Goal: Task Accomplishment & Management: Manage account settings

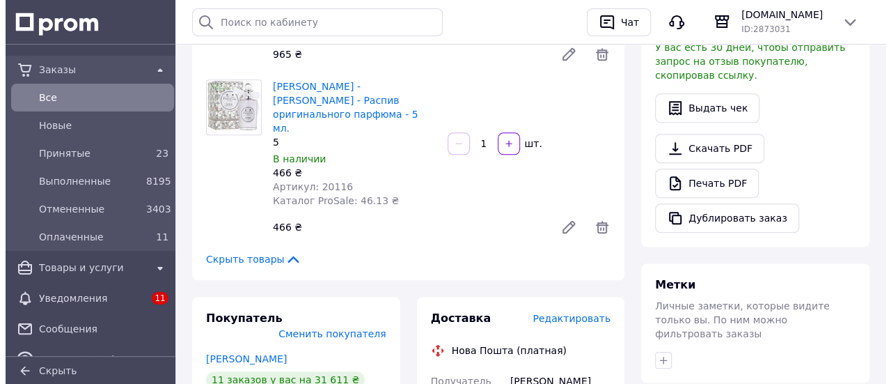
scroll to position [487, 0]
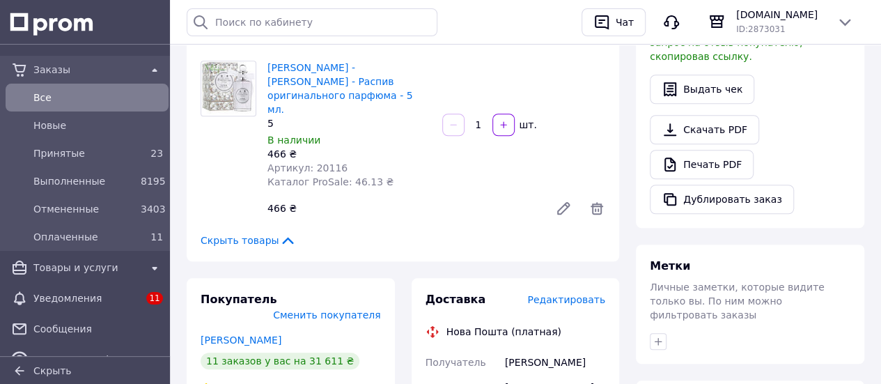
click at [592, 294] on span "Редактировать" at bounding box center [566, 299] width 78 height 11
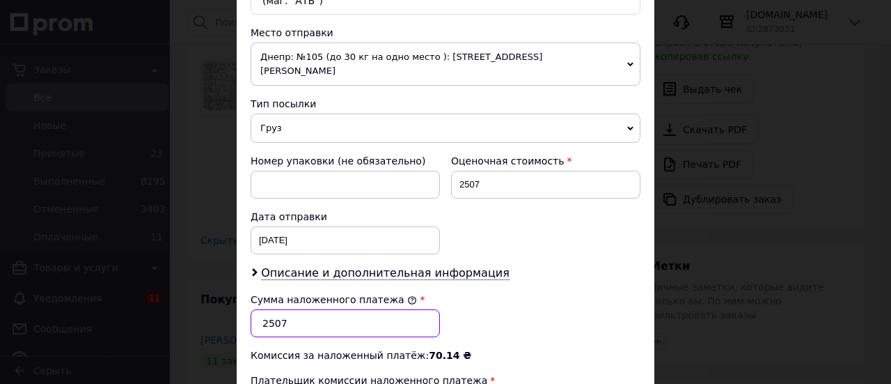
drag, startPoint x: 295, startPoint y: 285, endPoint x: 263, endPoint y: 292, distance: 32.6
click at [263, 309] on input "2507" at bounding box center [345, 323] width 189 height 28
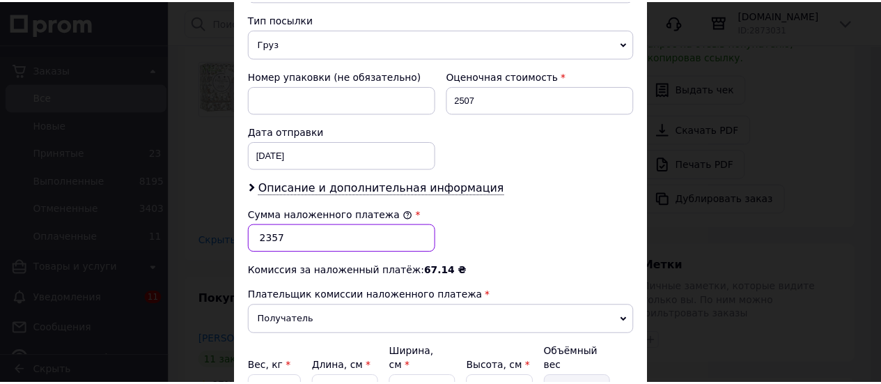
scroll to position [671, 0]
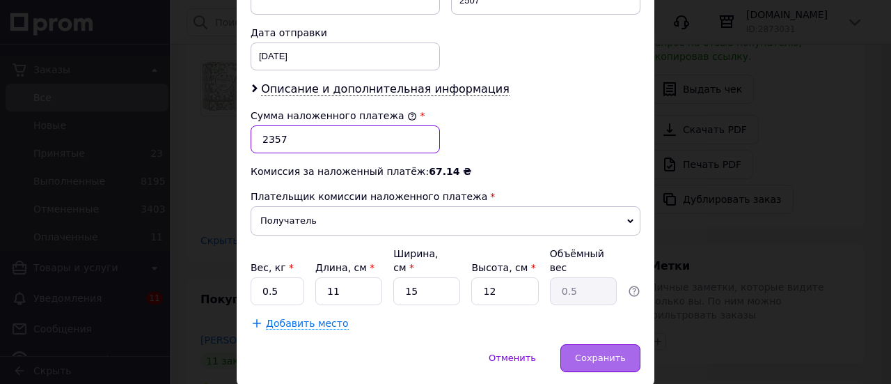
type input "2357"
click at [593, 352] on span "Сохранить" at bounding box center [600, 357] width 51 height 10
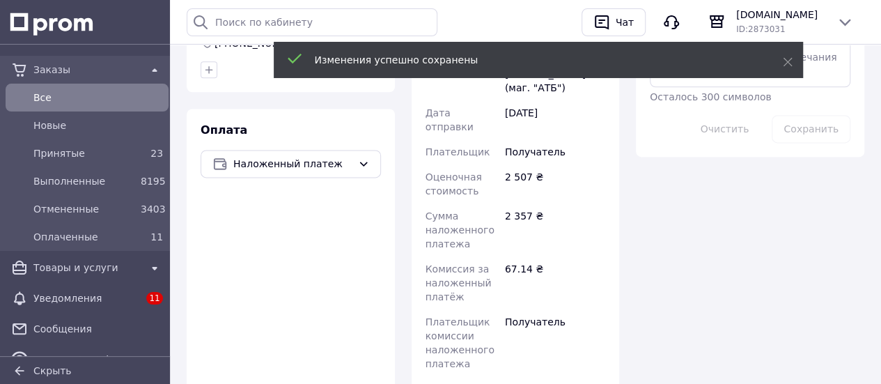
scroll to position [975, 0]
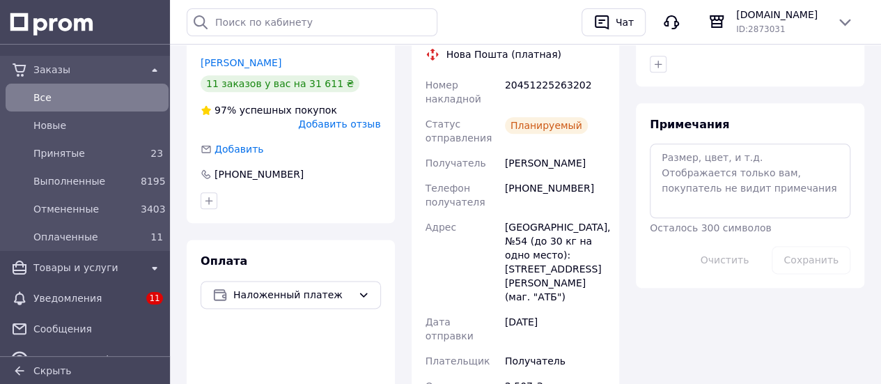
scroll to position [696, 0]
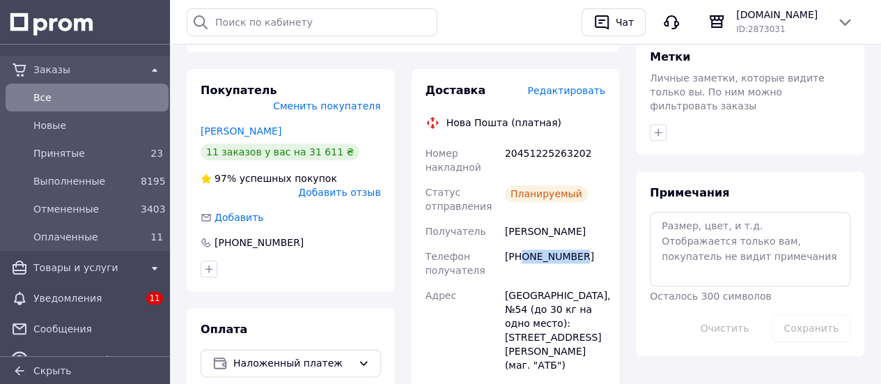
drag, startPoint x: 585, startPoint y: 201, endPoint x: 521, endPoint y: 201, distance: 64.0
click at [521, 244] on div "+380630703996" at bounding box center [555, 263] width 106 height 39
copy div "0630703996"
drag, startPoint x: 582, startPoint y: 102, endPoint x: 505, endPoint y: 97, distance: 77.4
click at [505, 141] on div "20451225263202" at bounding box center [555, 160] width 106 height 39
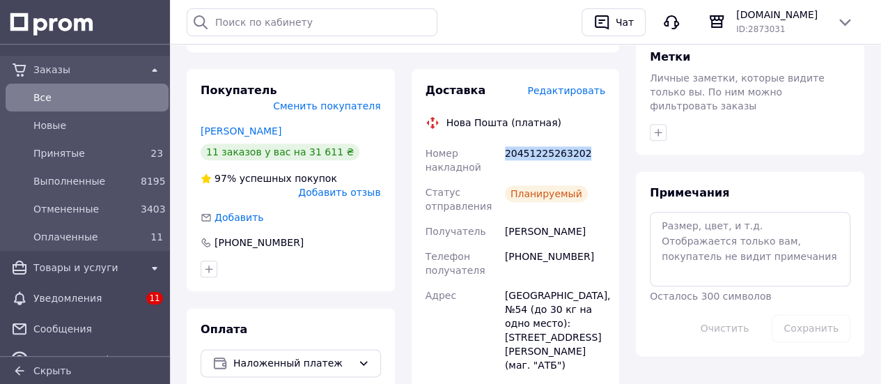
copy div "20451225263202"
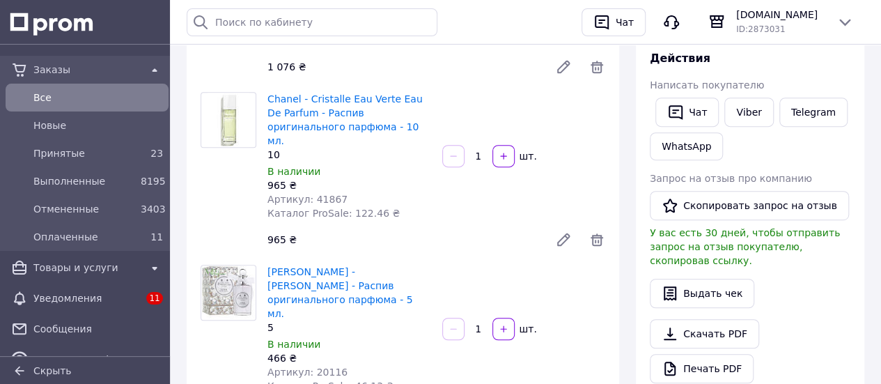
scroll to position [278, 0]
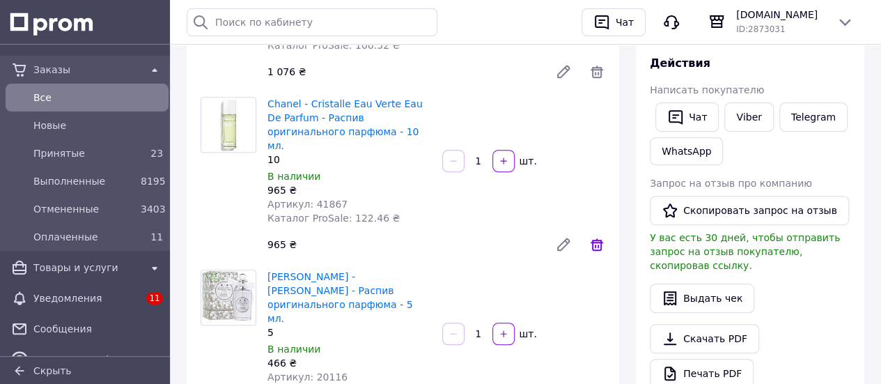
click at [597, 238] on icon at bounding box center [596, 244] width 13 height 13
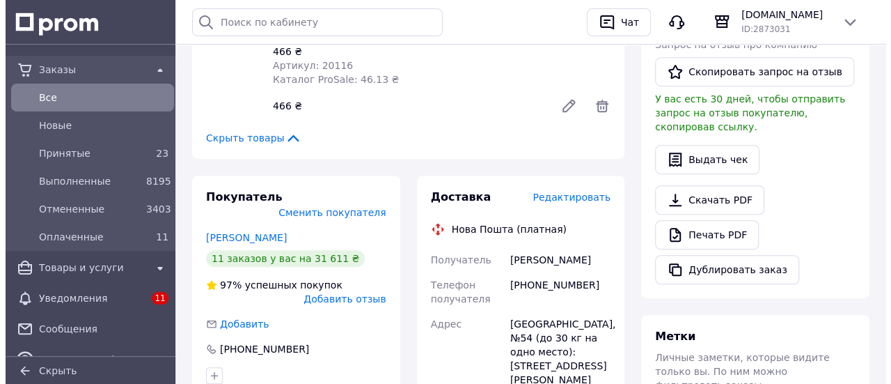
scroll to position [418, 0]
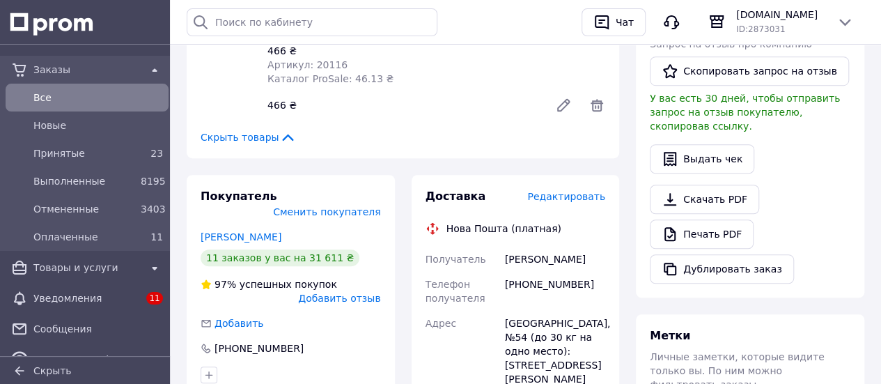
click at [570, 191] on span "Редактировать" at bounding box center [566, 196] width 78 height 11
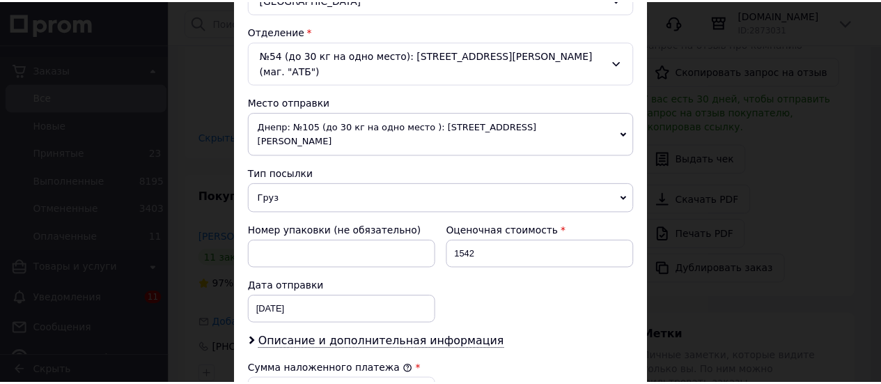
scroll to position [626, 0]
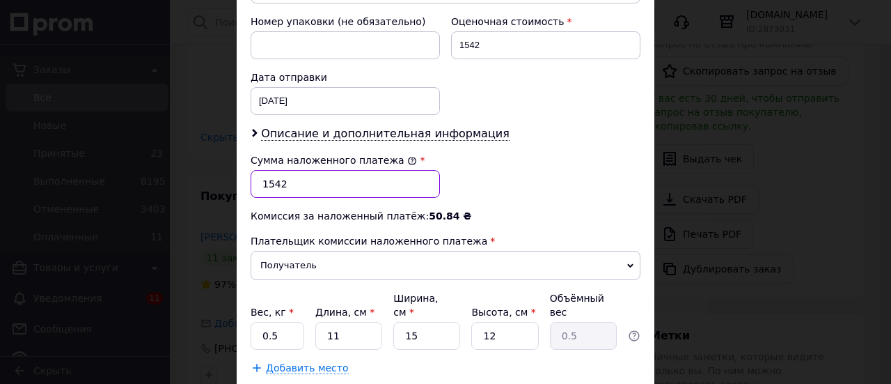
drag, startPoint x: 294, startPoint y: 152, endPoint x: 245, endPoint y: 145, distance: 49.2
click at [245, 148] on div "Сумма наложенного платежа * 1542" at bounding box center [345, 176] width 200 height 56
type input "2519"
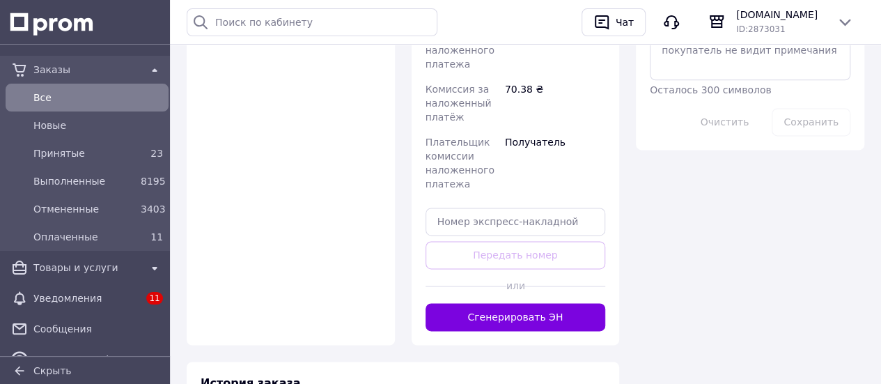
scroll to position [905, 0]
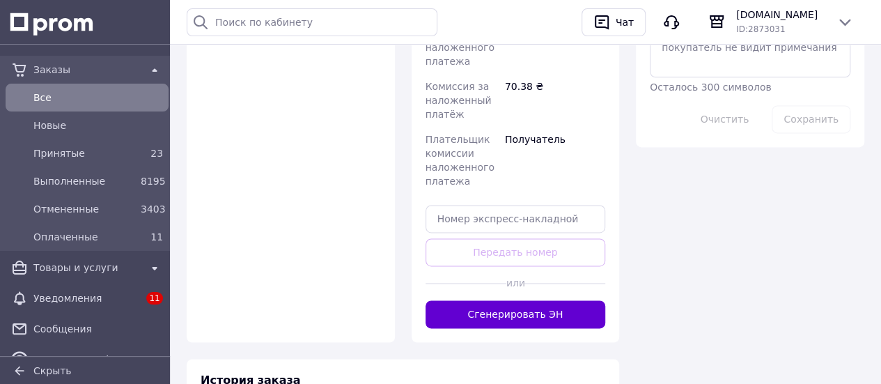
click at [513, 300] on button "Сгенерировать ЭН" at bounding box center [515, 314] width 180 height 28
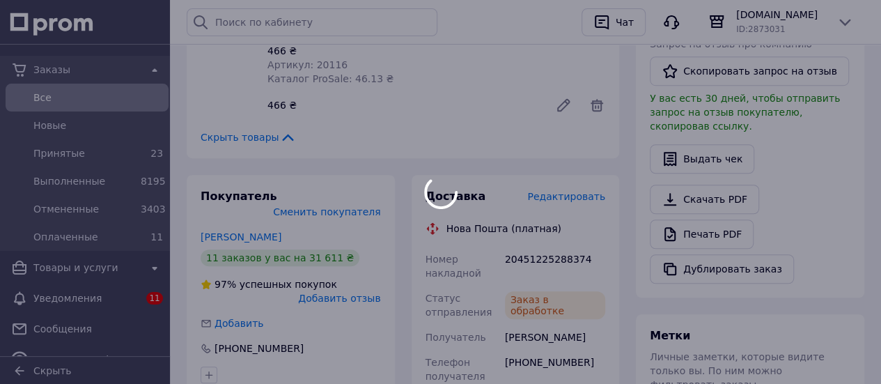
scroll to position [115, 0]
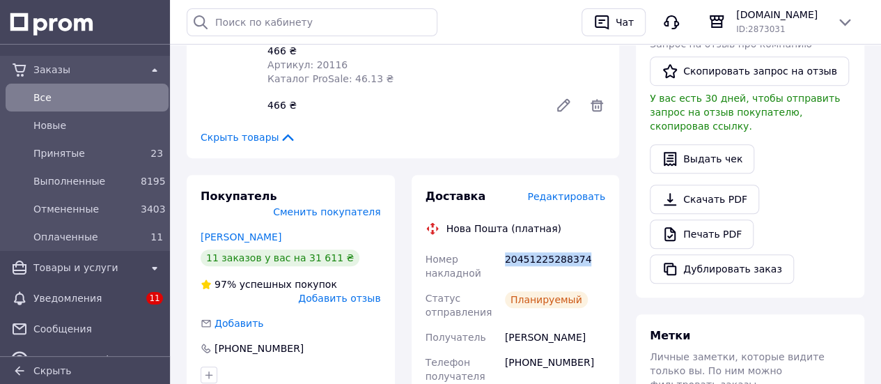
drag, startPoint x: 585, startPoint y: 218, endPoint x: 503, endPoint y: 216, distance: 82.2
click at [503, 246] on div "20451225288374" at bounding box center [555, 265] width 106 height 39
copy div "20451225288374"
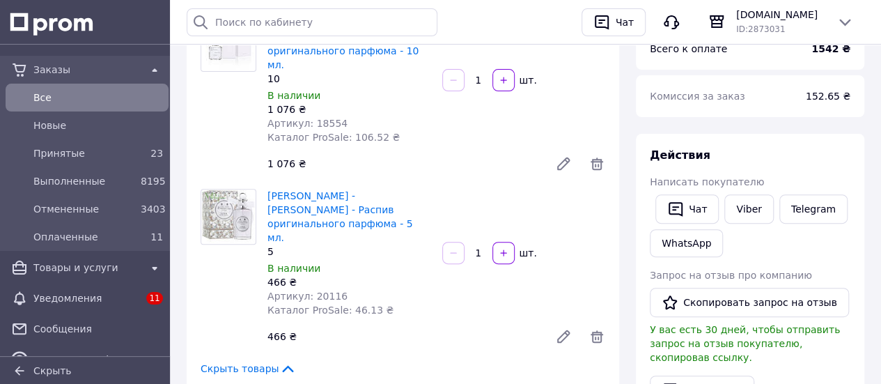
scroll to position [70, 0]
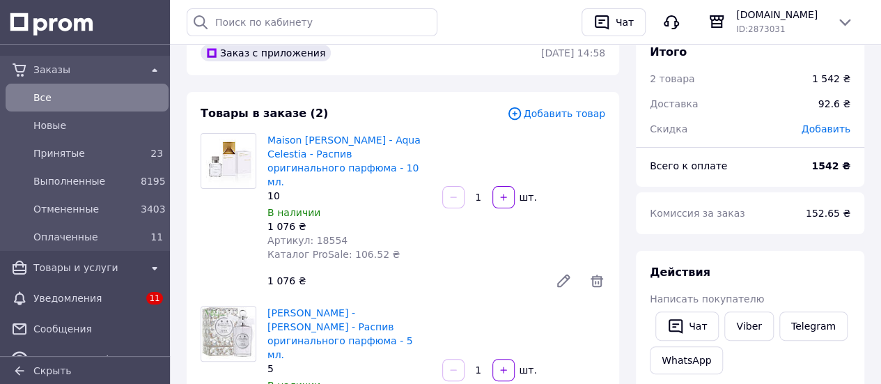
click at [84, 104] on span "Все" at bounding box center [97, 97] width 129 height 14
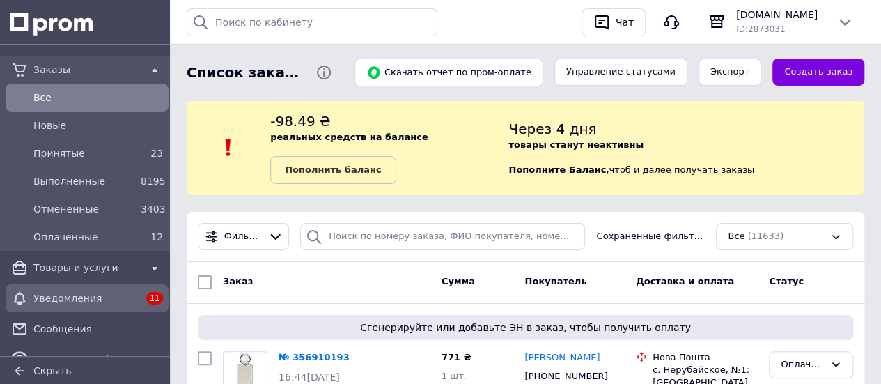
click at [109, 295] on span "Уведомления" at bounding box center [86, 298] width 107 height 14
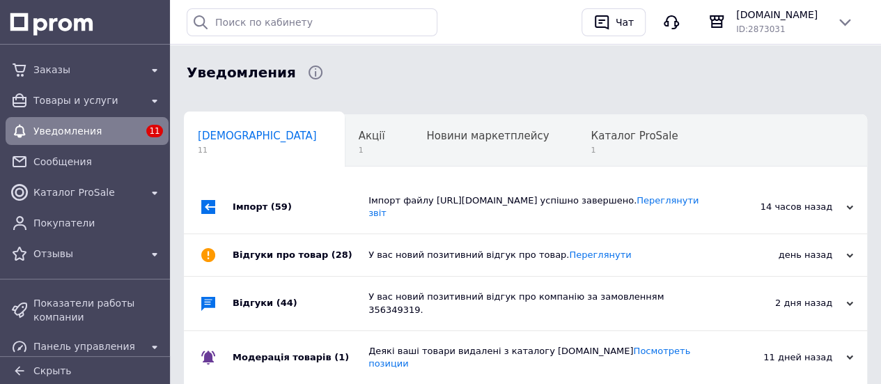
scroll to position [0, 7]
click at [583, 141] on span "Каталог ProSale" at bounding box center [626, 135] width 87 height 13
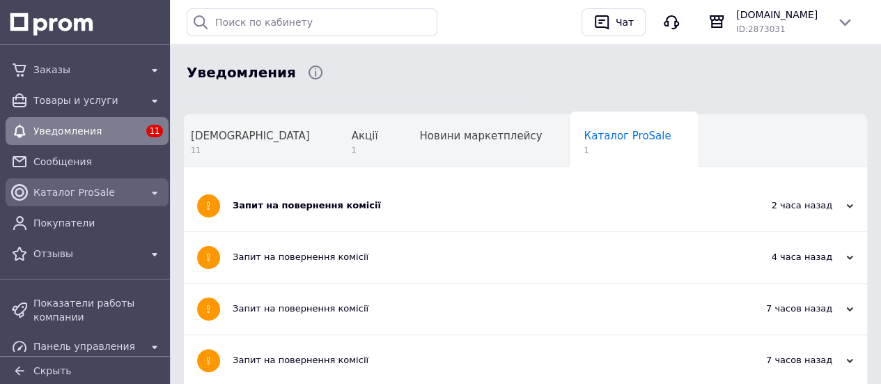
scroll to position [278, 0]
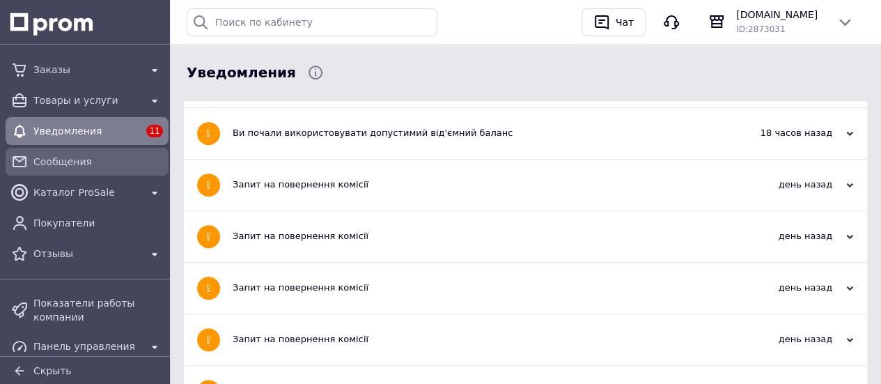
click at [100, 162] on span "Сообщения" at bounding box center [97, 162] width 129 height 14
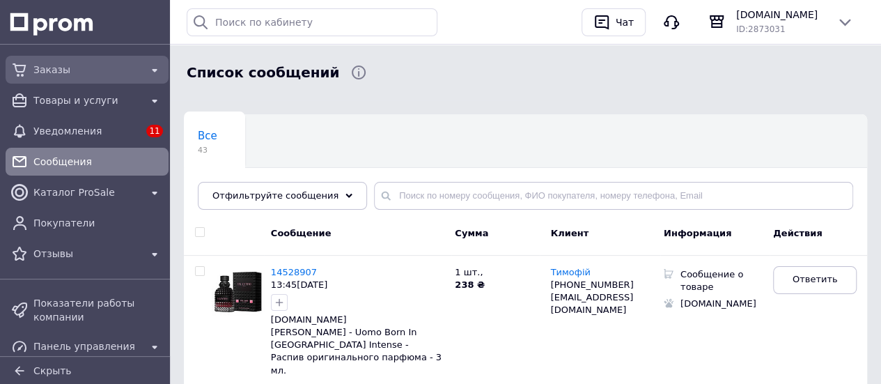
click at [89, 72] on span "Заказы" at bounding box center [86, 70] width 107 height 14
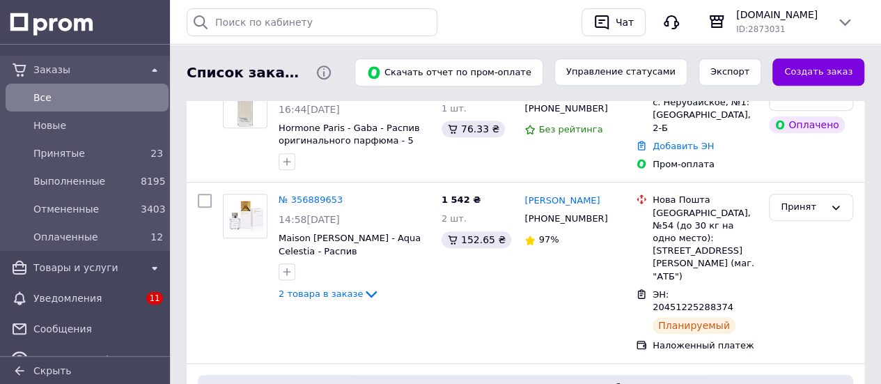
scroll to position [278, 0]
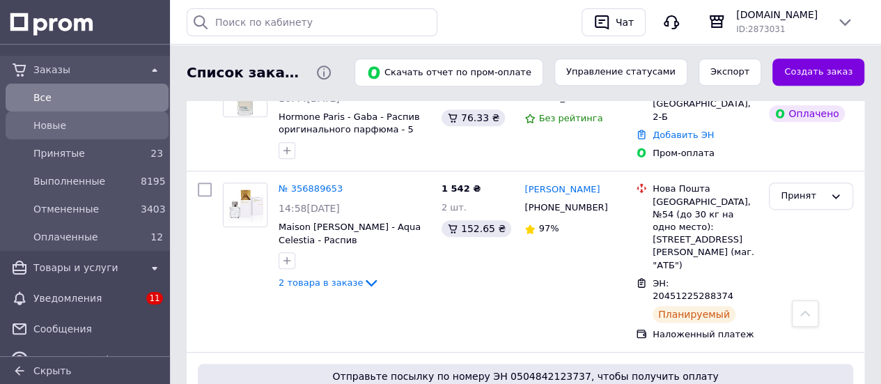
drag, startPoint x: 55, startPoint y: 150, endPoint x: 81, endPoint y: 132, distance: 32.1
click at [55, 150] on span "Принятые" at bounding box center [84, 153] width 102 height 14
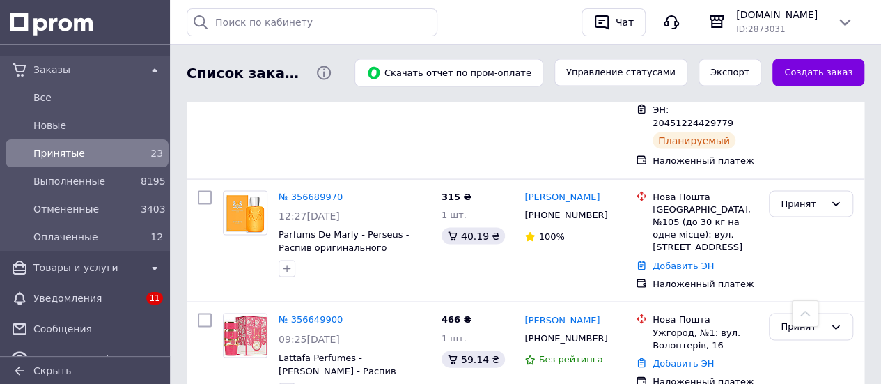
scroll to position [1323, 0]
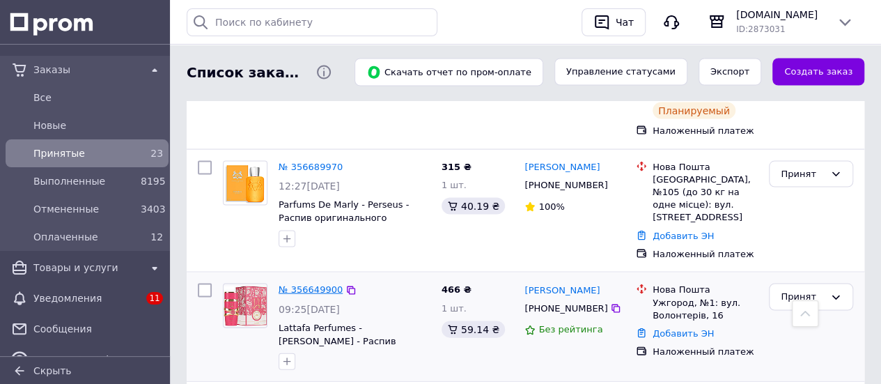
click at [281, 284] on link "№ 356649900" at bounding box center [310, 289] width 64 height 10
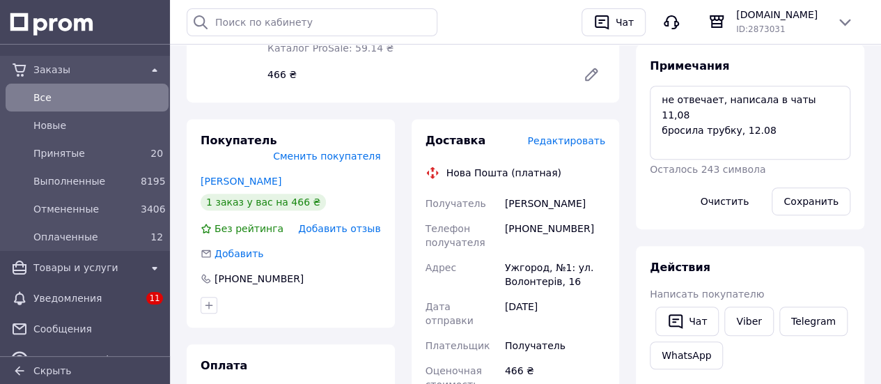
scroll to position [278, 0]
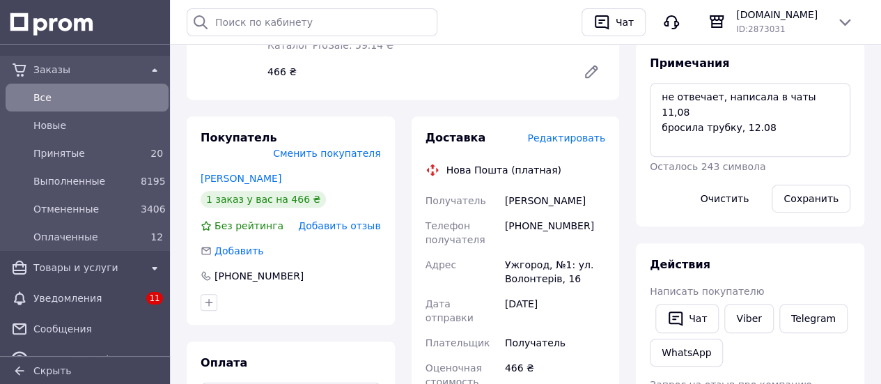
click at [718, 317] on div "Чат" at bounding box center [686, 318] width 69 height 35
click at [700, 315] on button "Чат" at bounding box center [686, 317] width 63 height 29
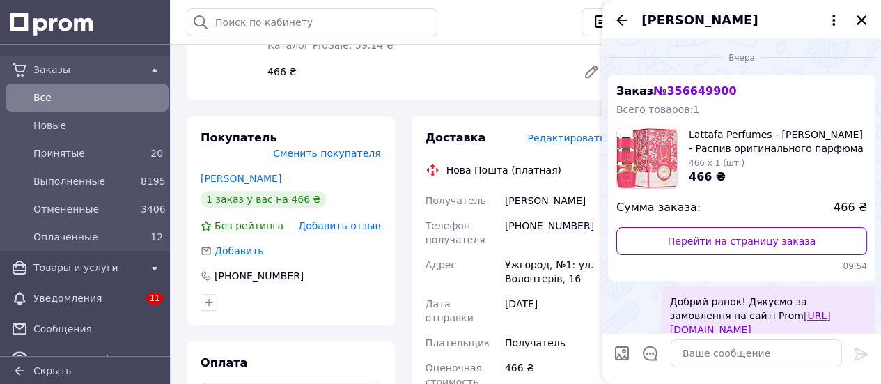
scroll to position [561, 0]
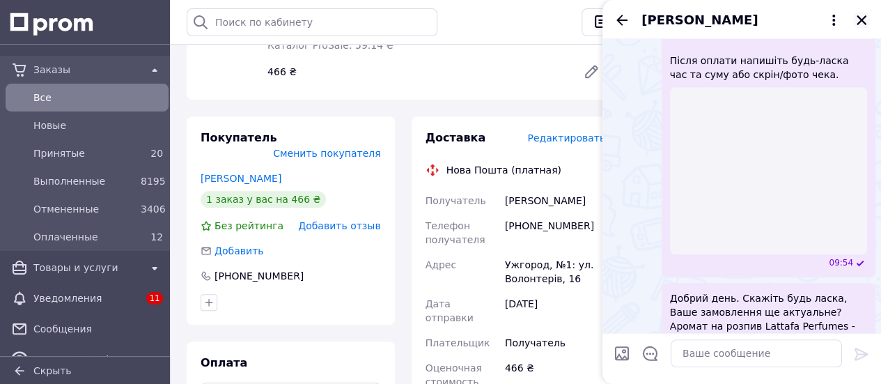
click at [861, 20] on icon "Закрыть" at bounding box center [861, 20] width 10 height 10
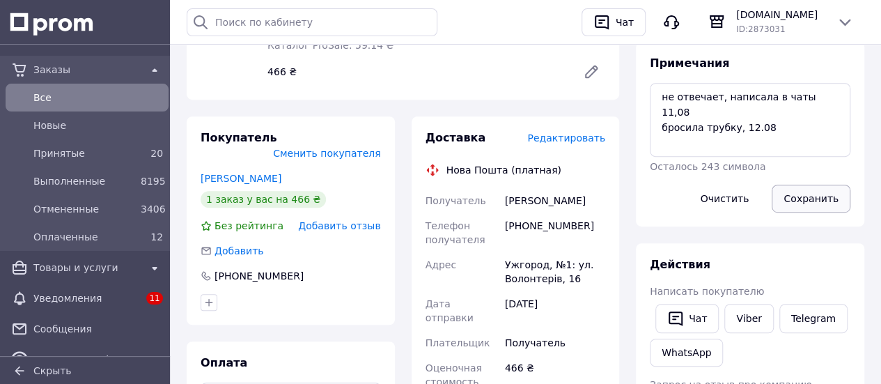
click at [813, 190] on button "Сохранить" at bounding box center [810, 198] width 79 height 28
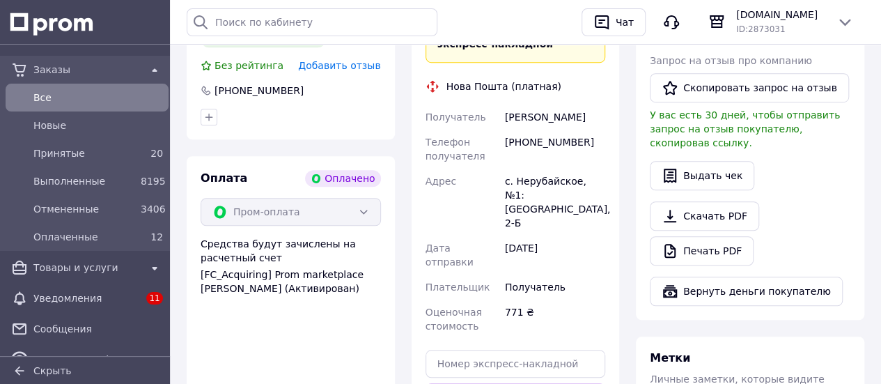
scroll to position [626, 0]
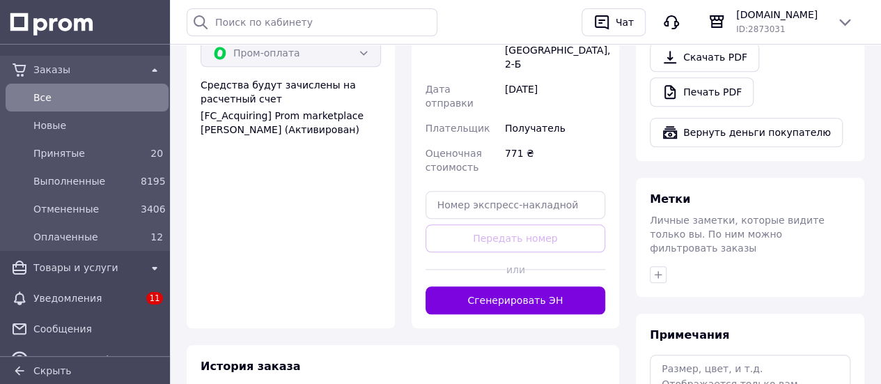
click at [525, 258] on div "Доставка Редактировать Укажите номер экспресс-накладной Обязательно введите ном…" at bounding box center [515, 69] width 208 height 516
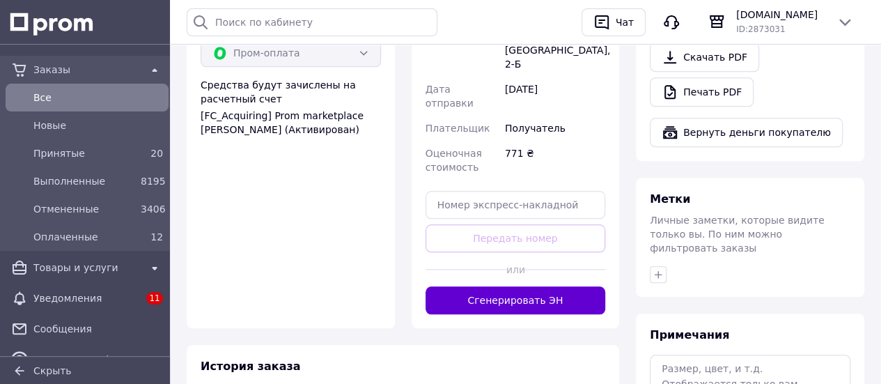
click at [523, 286] on button "Сгенерировать ЭН" at bounding box center [515, 300] width 180 height 28
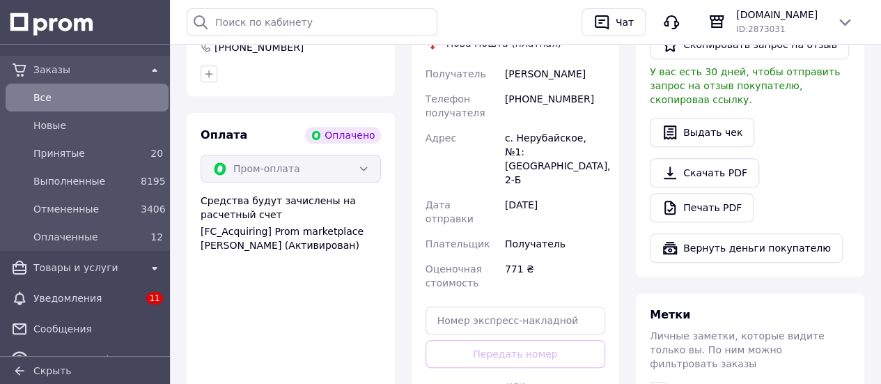
scroll to position [418, 0]
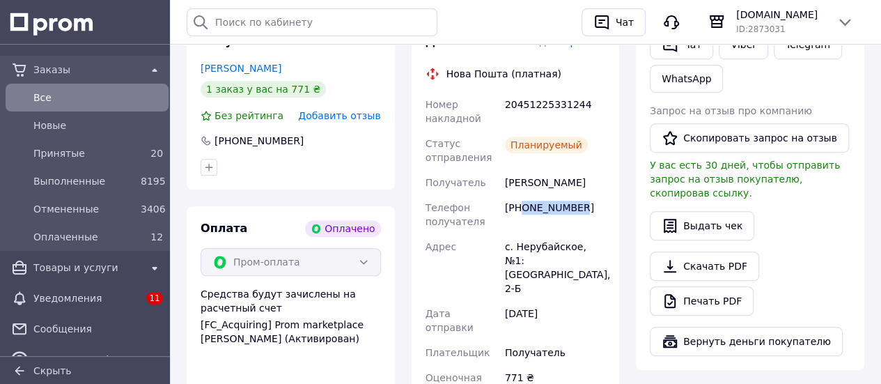
drag, startPoint x: 575, startPoint y: 196, endPoint x: 522, endPoint y: 196, distance: 52.9
click at [522, 196] on div "+380933455148" at bounding box center [555, 214] width 106 height 39
copy div "0933455148"
drag, startPoint x: 582, startPoint y: 175, endPoint x: 491, endPoint y: 164, distance: 91.2
click at [502, 173] on div "Оголюк Дмитрий" at bounding box center [555, 182] width 106 height 25
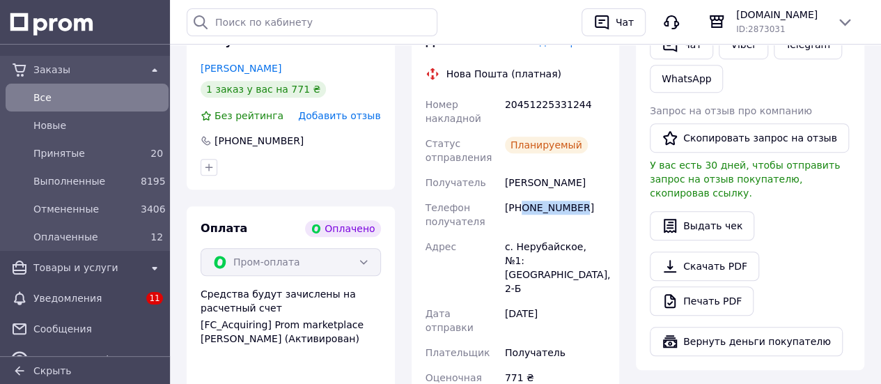
copy div "Оголюк Дмитрий"
drag, startPoint x: 558, startPoint y: 96, endPoint x: 503, endPoint y: 91, distance: 55.9
click at [503, 92] on div "20451225331244" at bounding box center [555, 111] width 106 height 39
copy div "20451225331244"
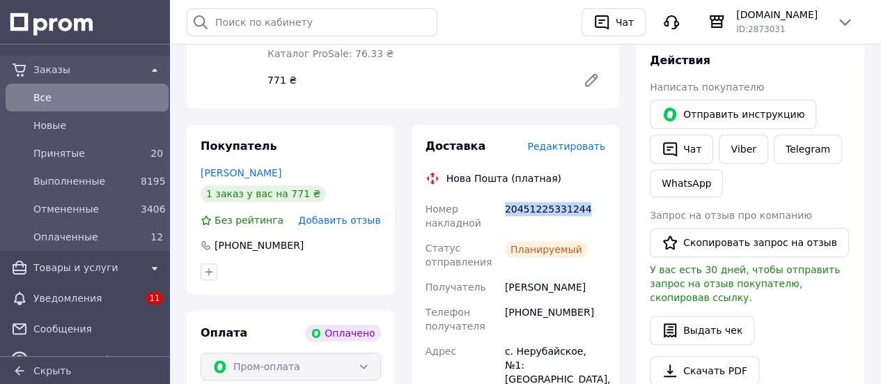
scroll to position [139, 0]
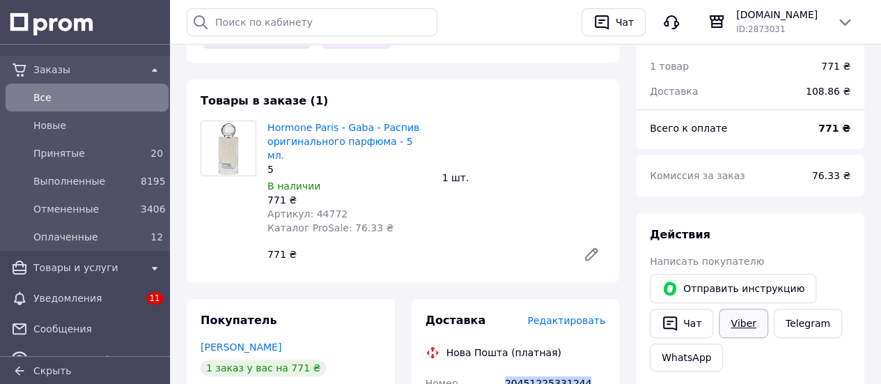
drag, startPoint x: 724, startPoint y: 331, endPoint x: 718, endPoint y: 322, distance: 10.6
click at [724, 331] on link "Viber" at bounding box center [742, 322] width 49 height 29
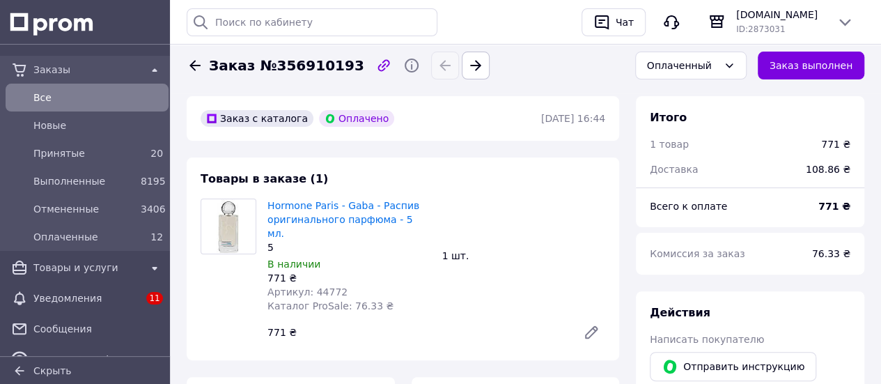
scroll to position [0, 0]
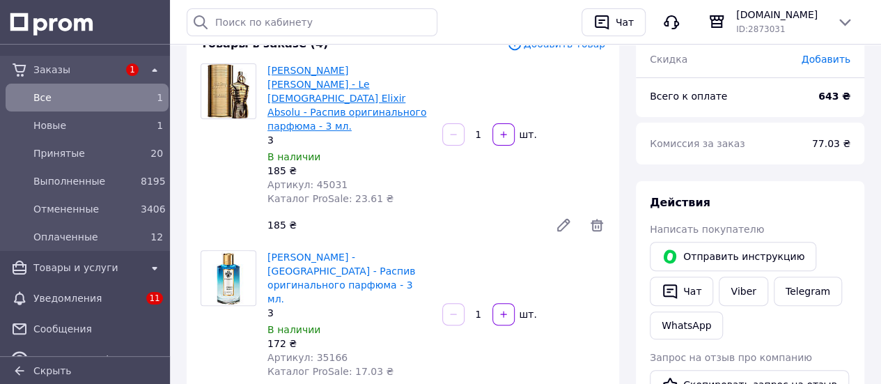
scroll to position [348, 0]
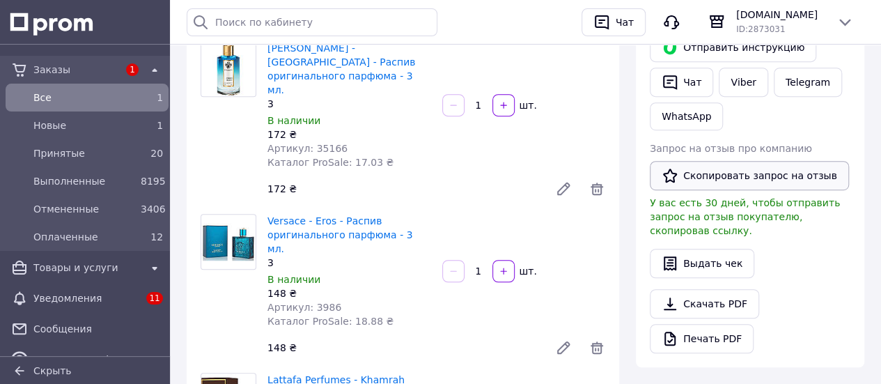
drag, startPoint x: 748, startPoint y: 79, endPoint x: 702, endPoint y: 175, distance: 106.8
click at [748, 79] on link "Viber" at bounding box center [742, 82] width 49 height 29
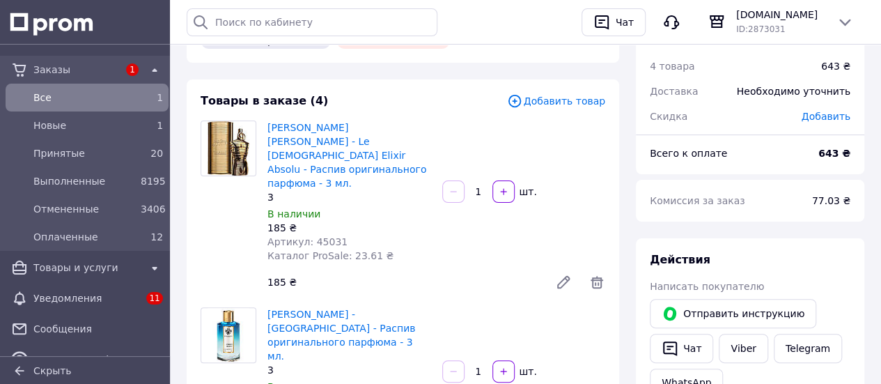
scroll to position [0, 0]
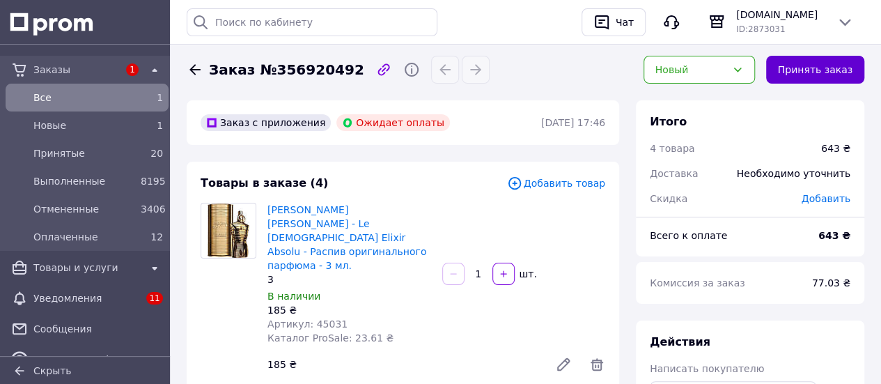
click at [826, 73] on button "Принять заказ" at bounding box center [815, 70] width 98 height 28
